Goal: Task Accomplishment & Management: Use online tool/utility

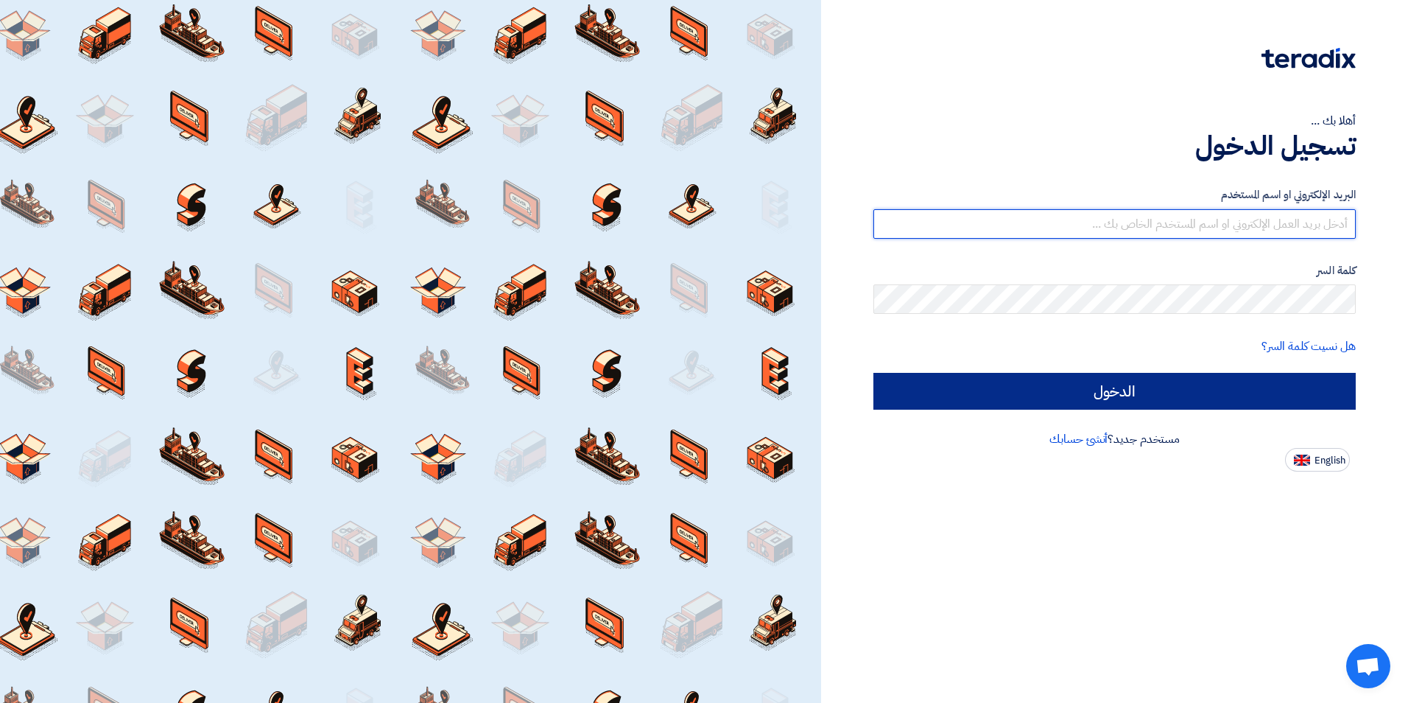
type input "bahaa.abuhatab@naffco.com"
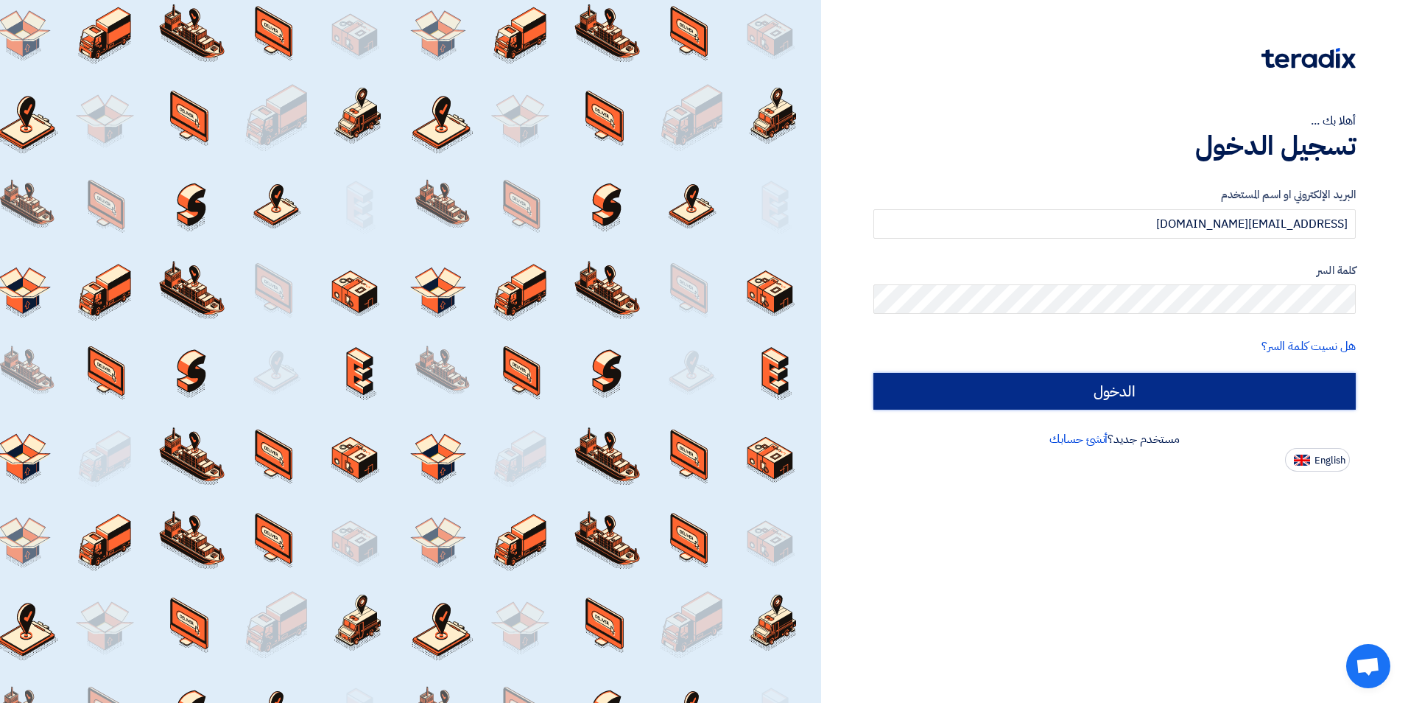
click at [1125, 394] on input "الدخول" at bounding box center [1114, 391] width 482 height 37
type input "Sign in"
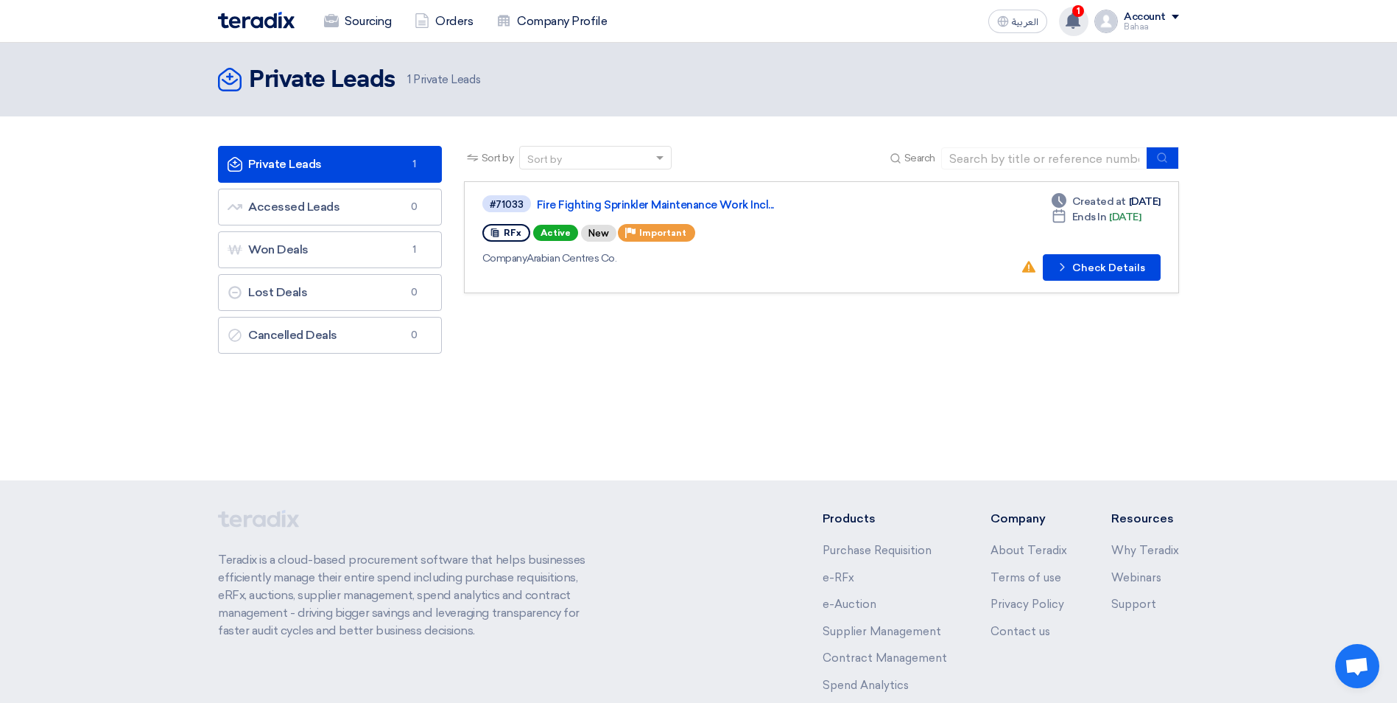
click at [1069, 27] on icon at bounding box center [1073, 21] width 16 height 16
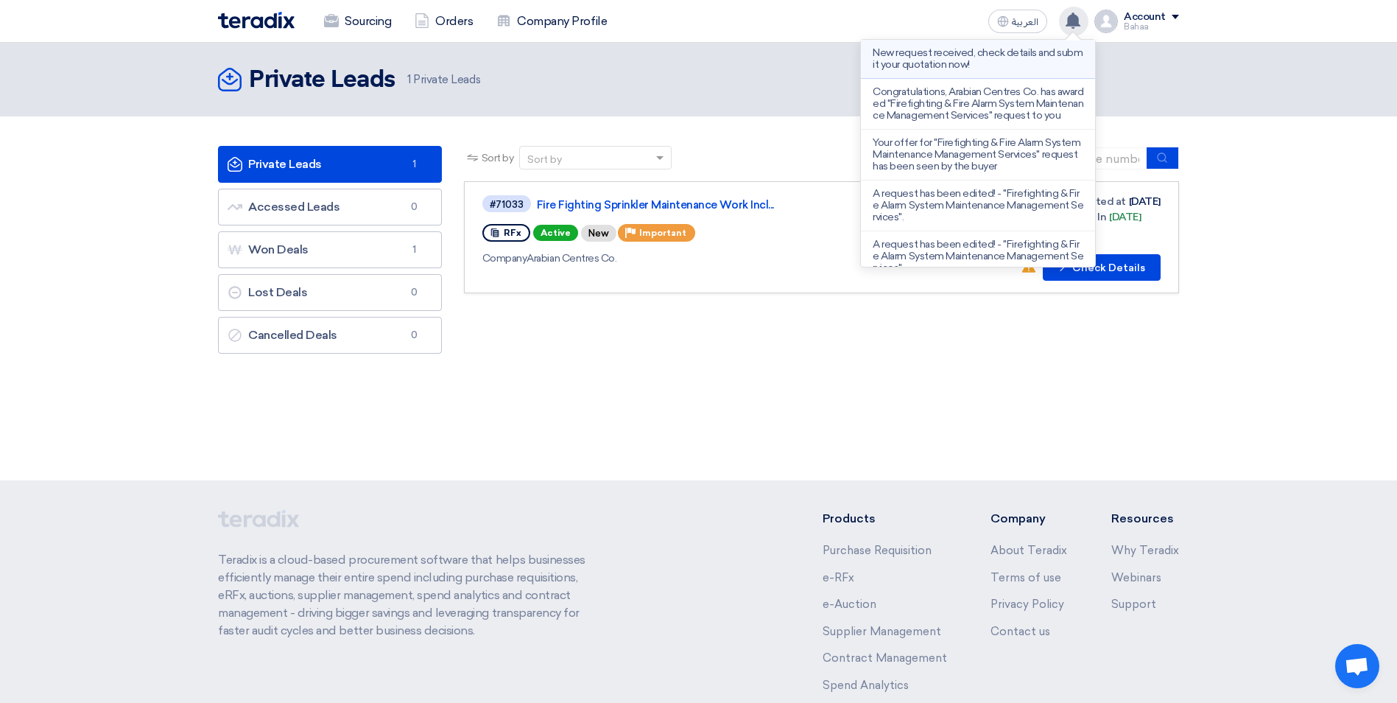
click at [955, 57] on p "New request received, check details and submit your quotation now!" at bounding box center [978, 59] width 211 height 24
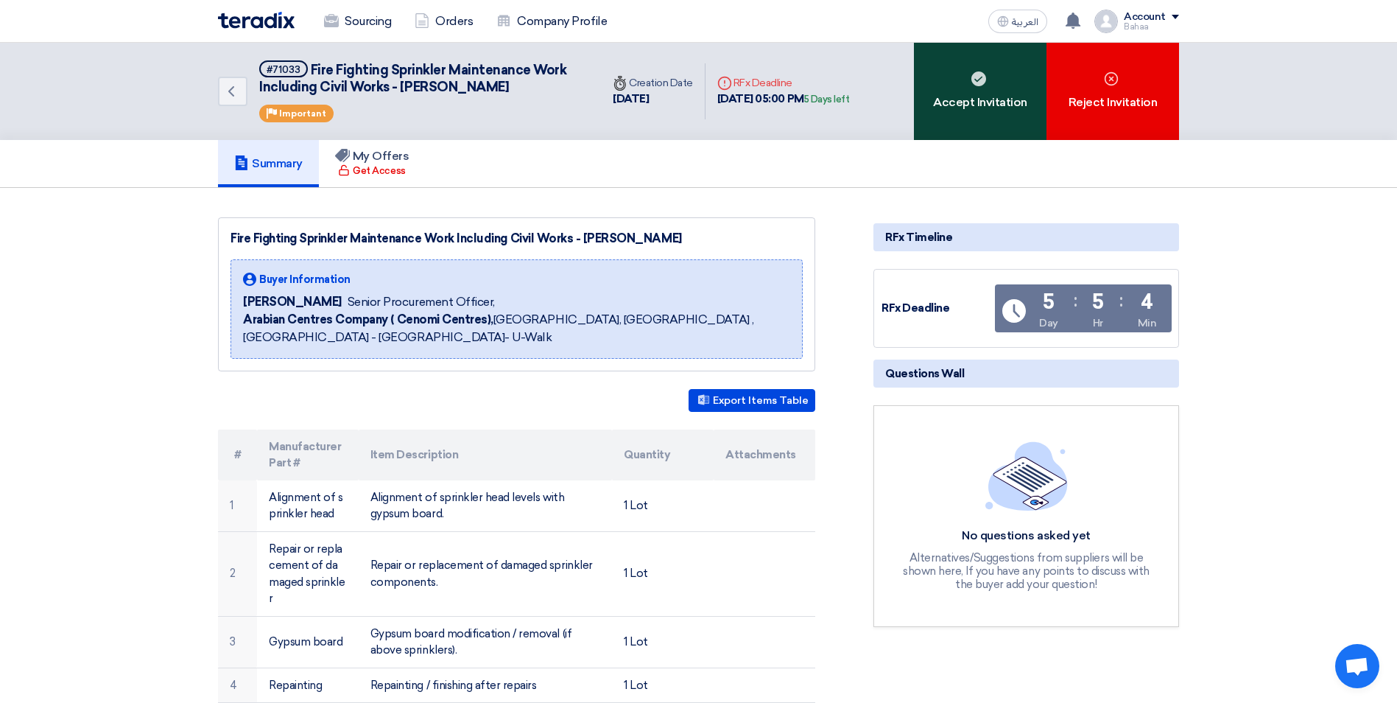
click at [950, 106] on div "Accept Invitation" at bounding box center [980, 91] width 133 height 97
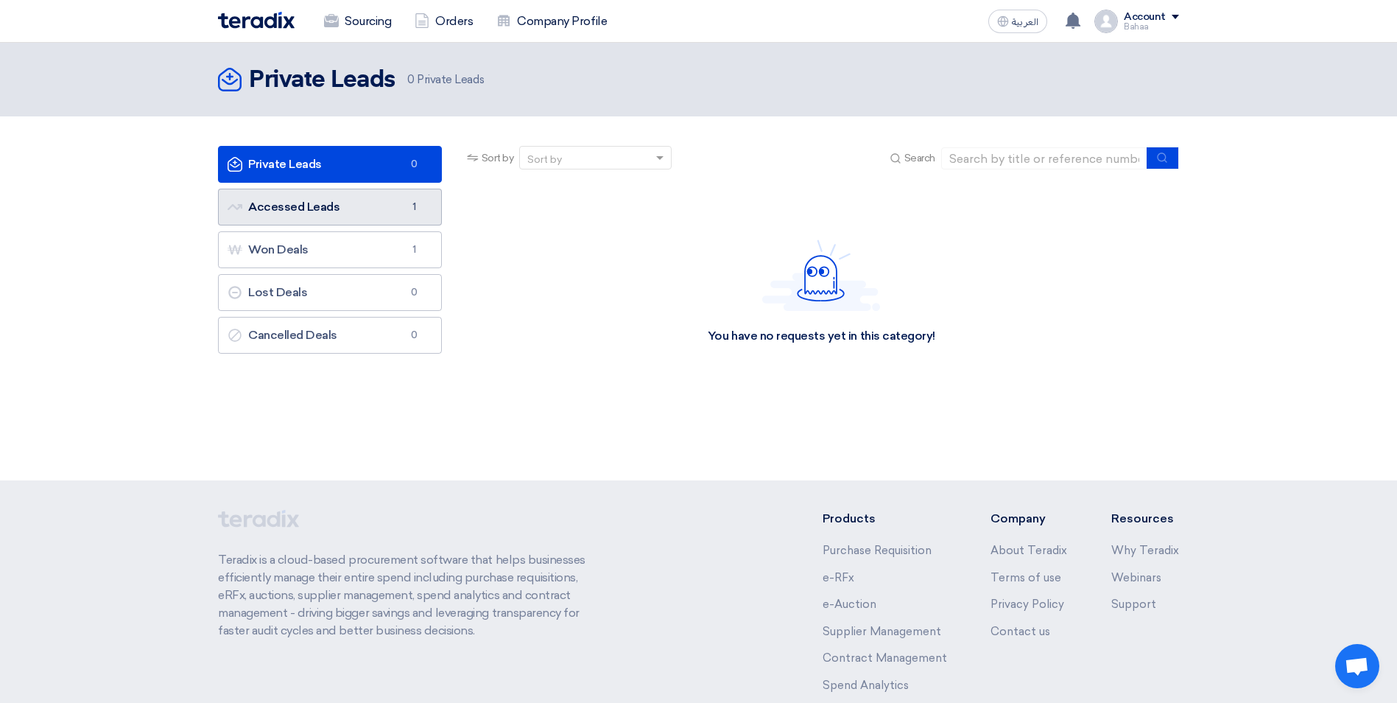
click at [396, 217] on link "Accessed Leads Accessed Leads 1" at bounding box center [330, 207] width 224 height 37
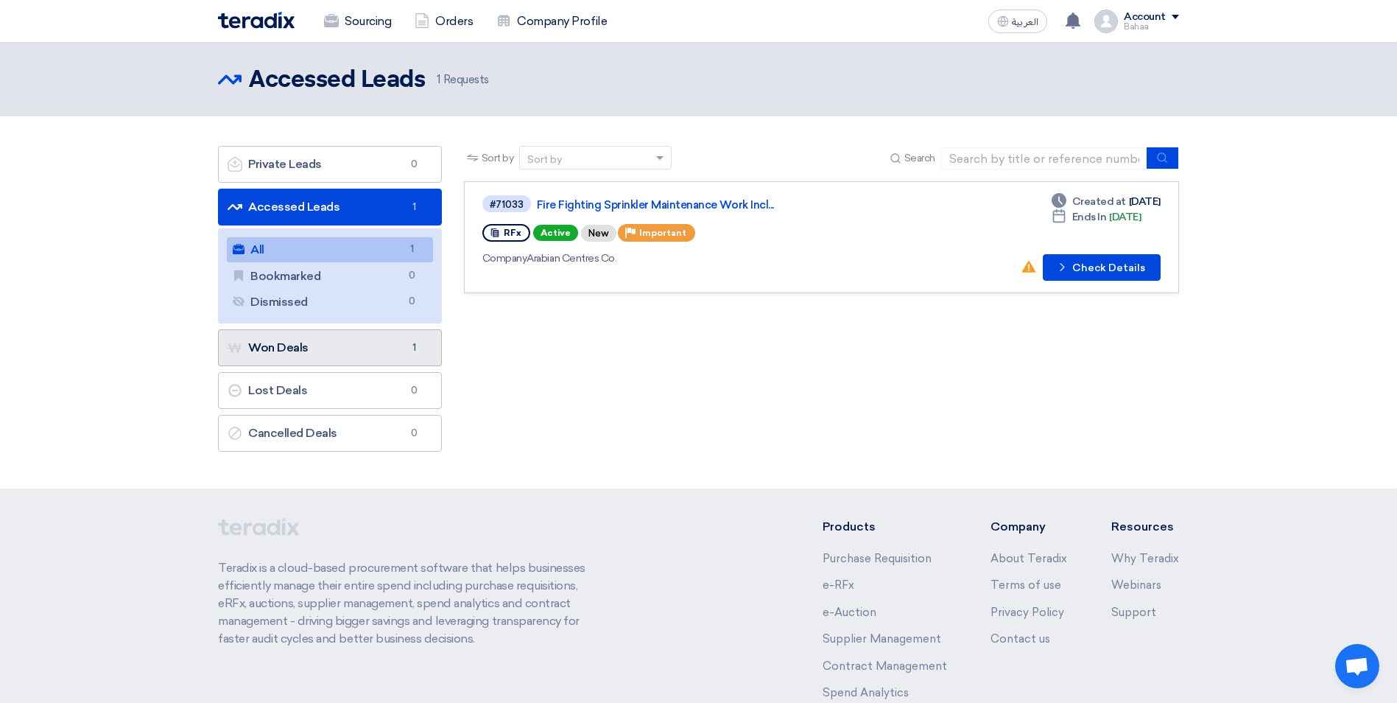
click at [312, 340] on link "Won Deals Won Deals 1" at bounding box center [330, 347] width 224 height 37
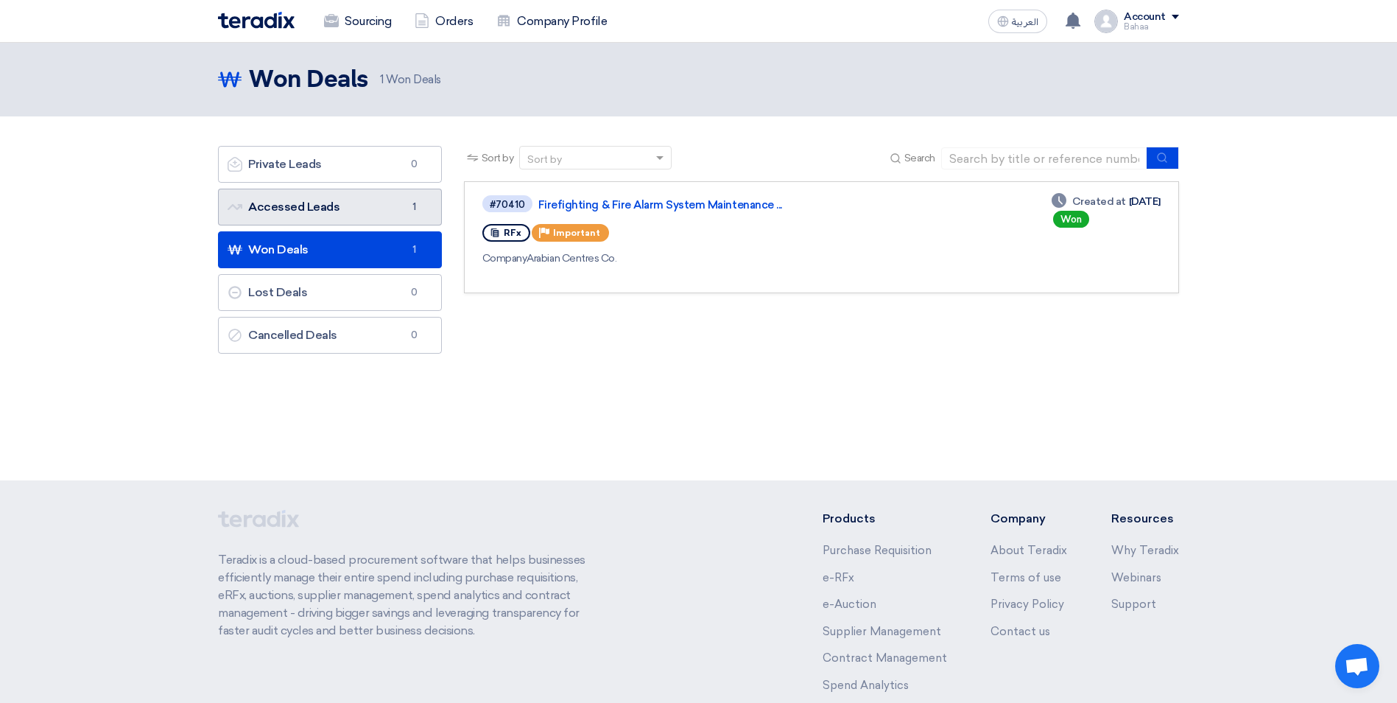
click at [361, 219] on link "Accessed Leads Accessed Leads 1" at bounding box center [330, 207] width 224 height 37
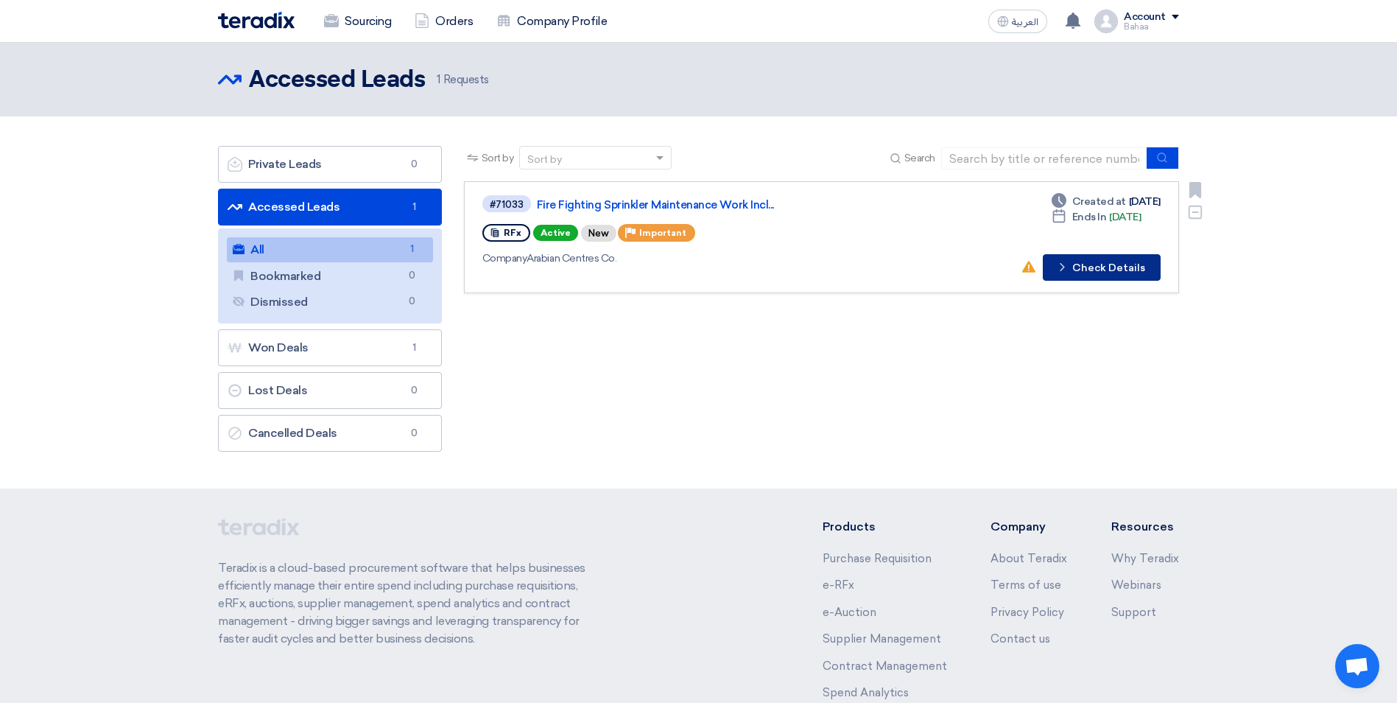
click at [1095, 259] on button "Check details Check Details" at bounding box center [1102, 267] width 118 height 27
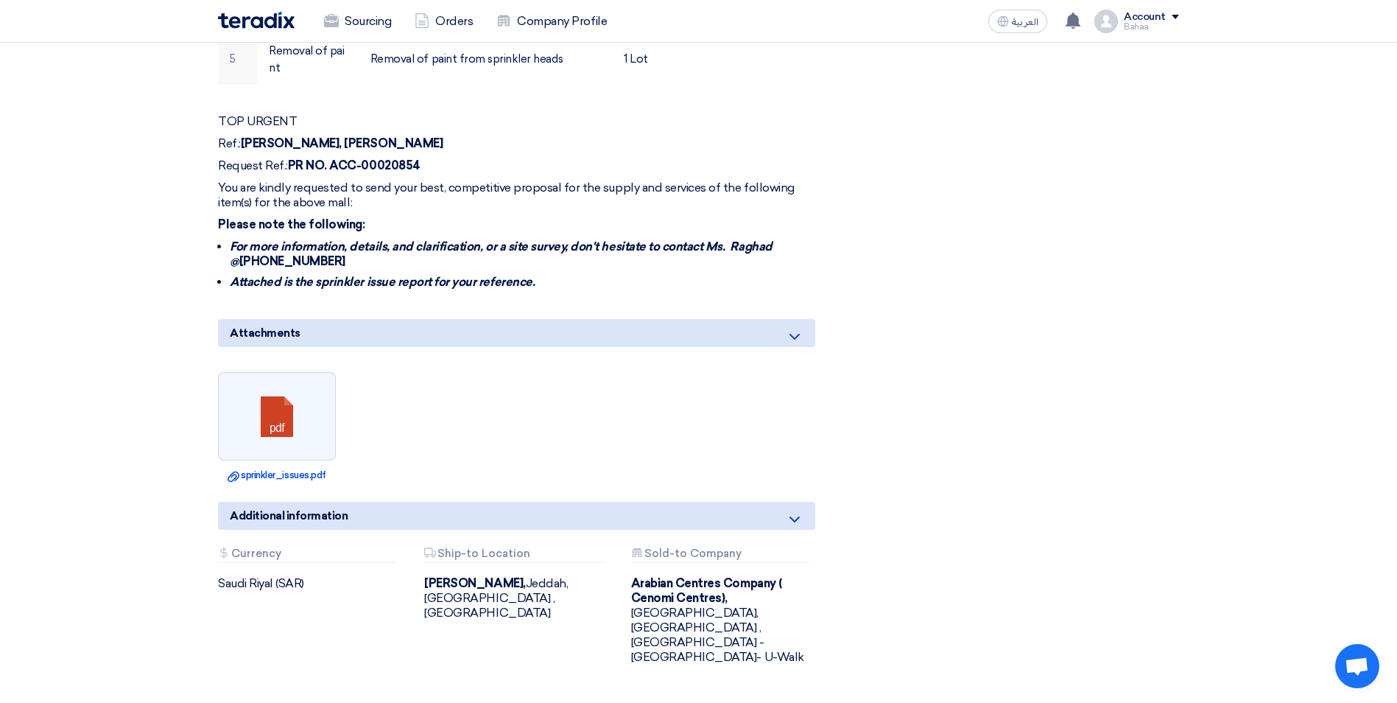
scroll to position [736, 0]
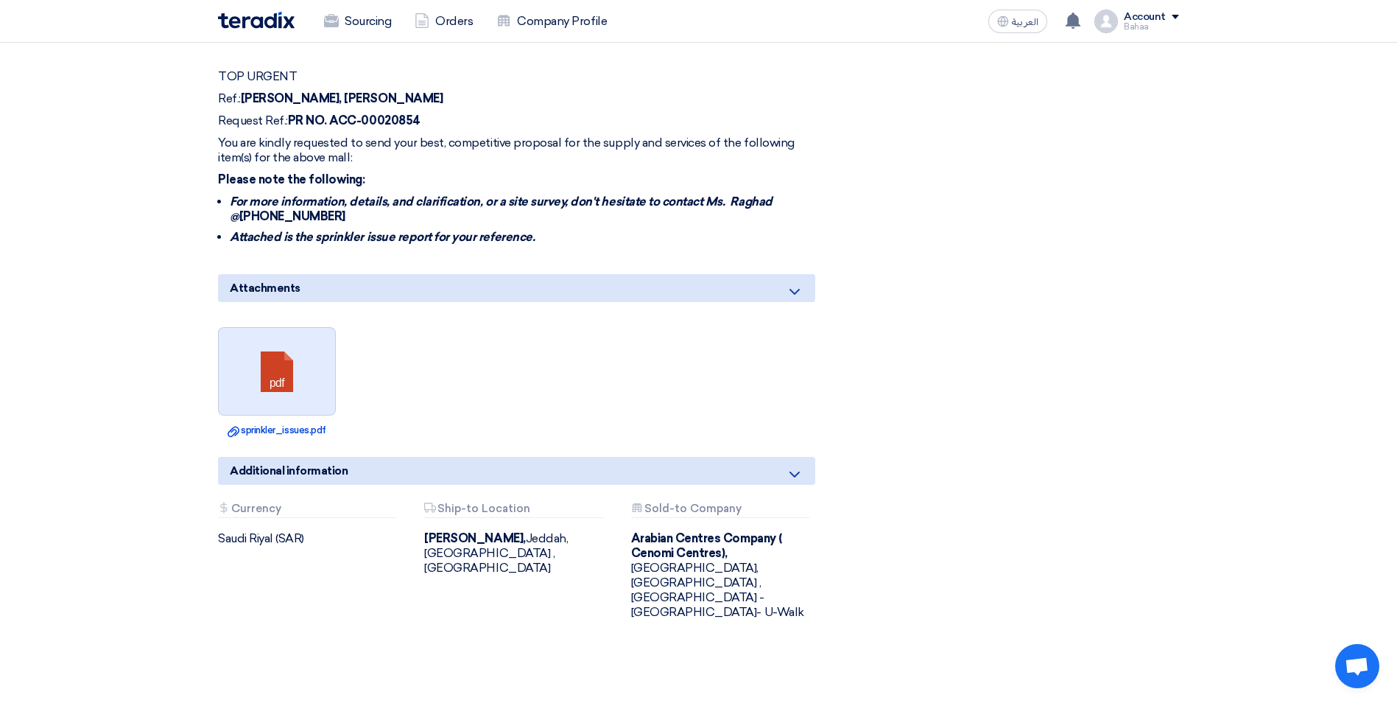
click at [270, 333] on link at bounding box center [278, 372] width 118 height 88
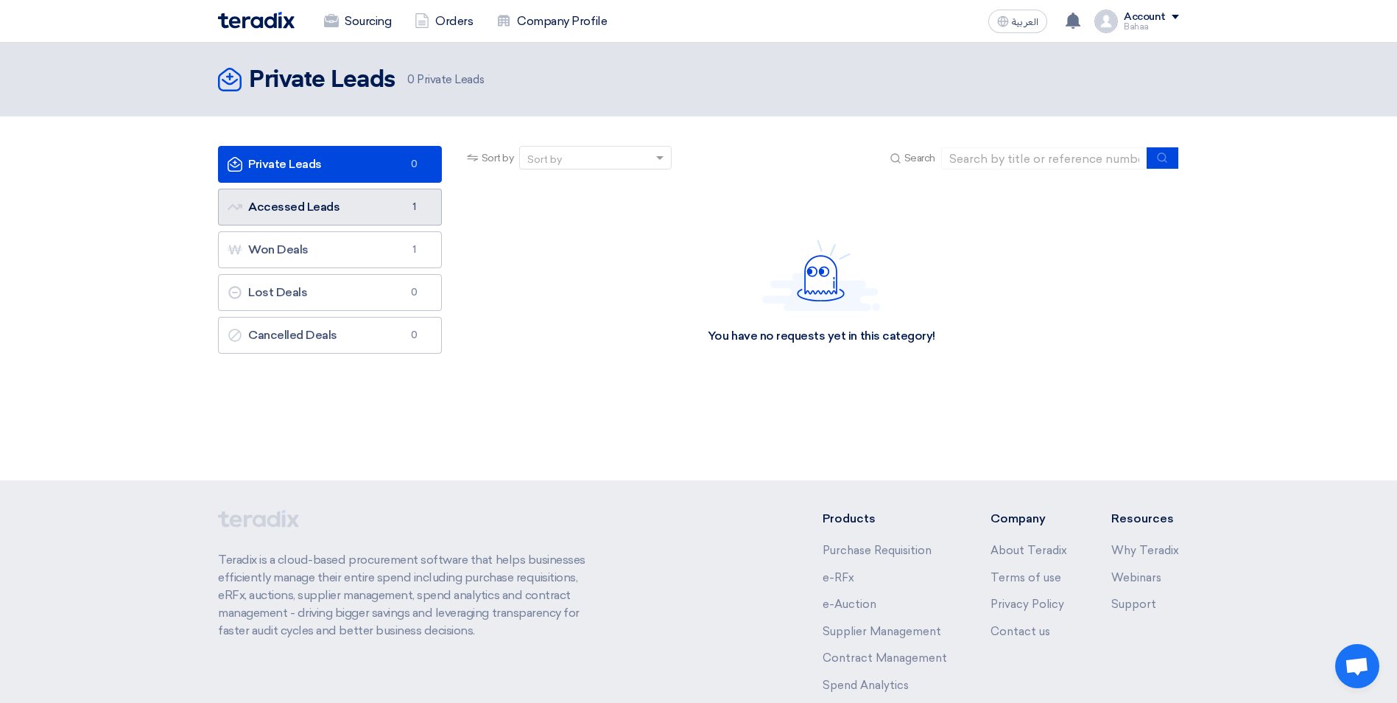
click at [370, 211] on link "Accessed Leads Accessed Leads 1" at bounding box center [330, 207] width 224 height 37
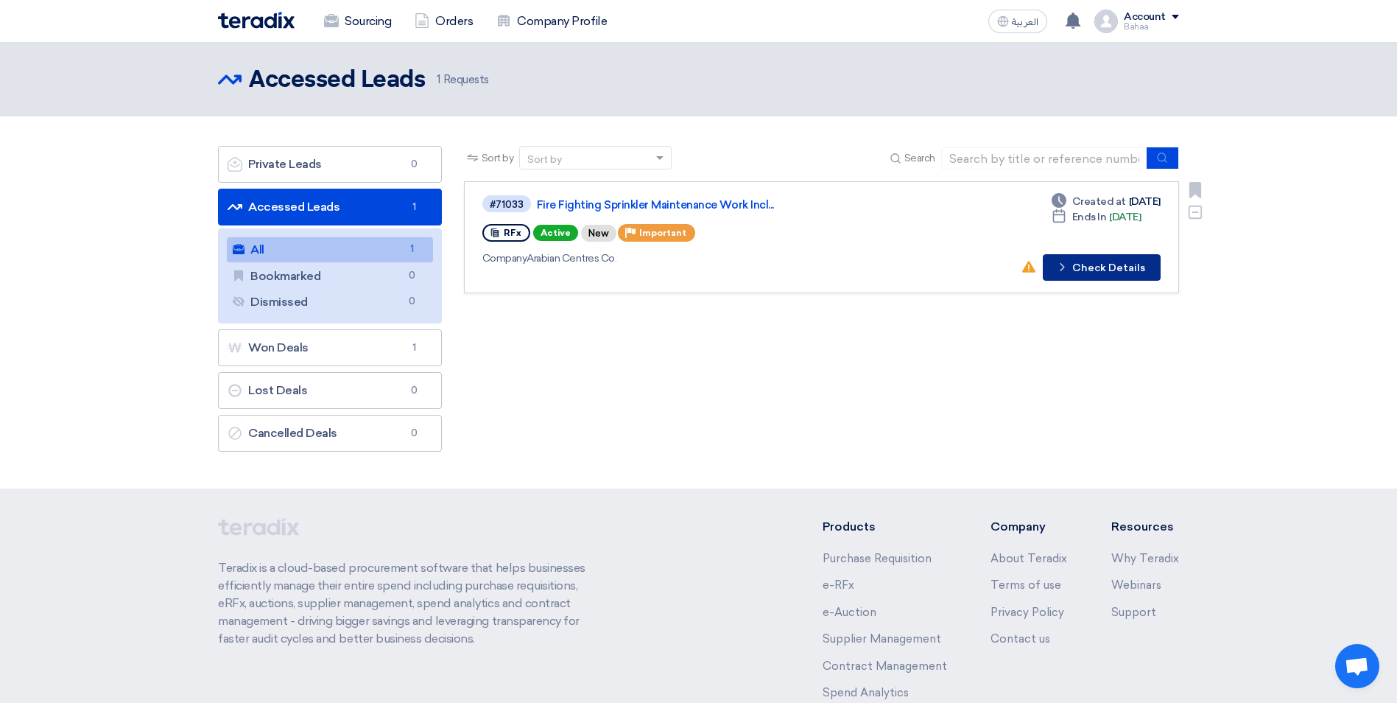
click at [1072, 276] on button "Check details Check Details" at bounding box center [1102, 267] width 118 height 27
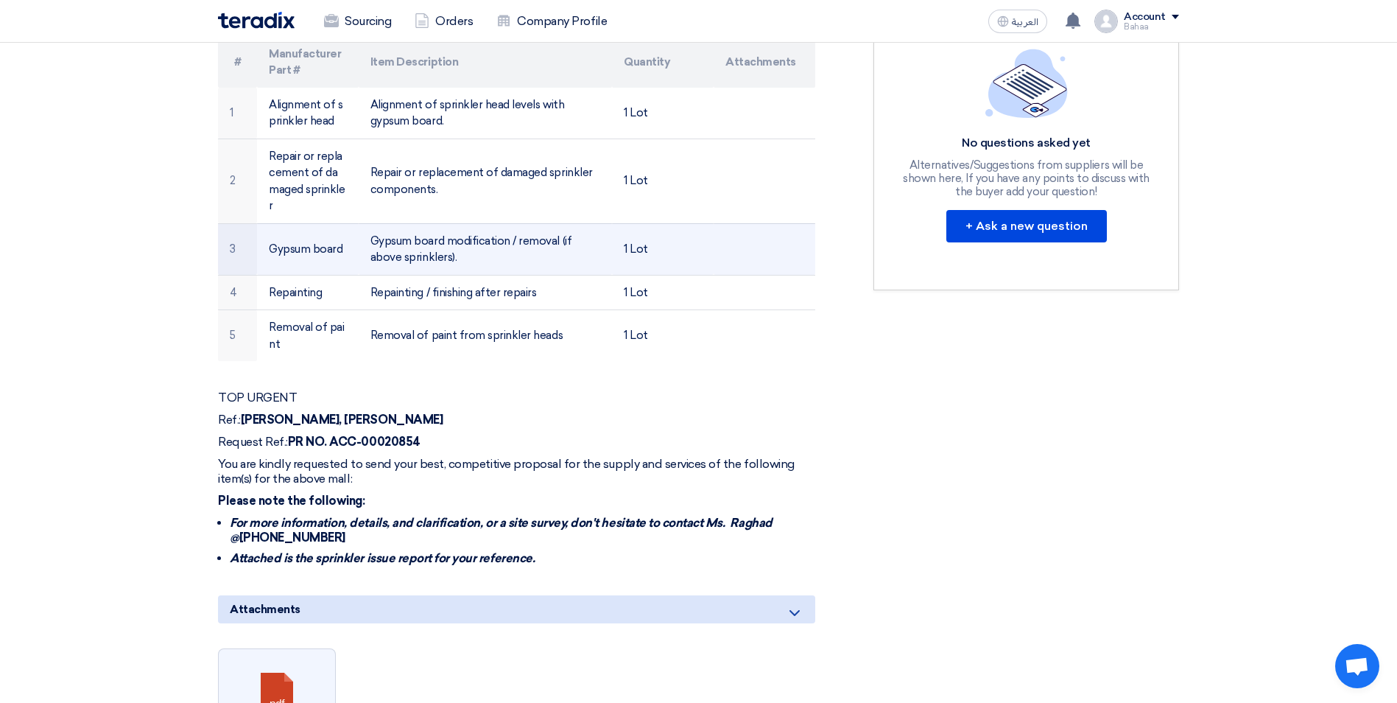
scroll to position [442, 0]
